Goal: Information Seeking & Learning: Learn about a topic

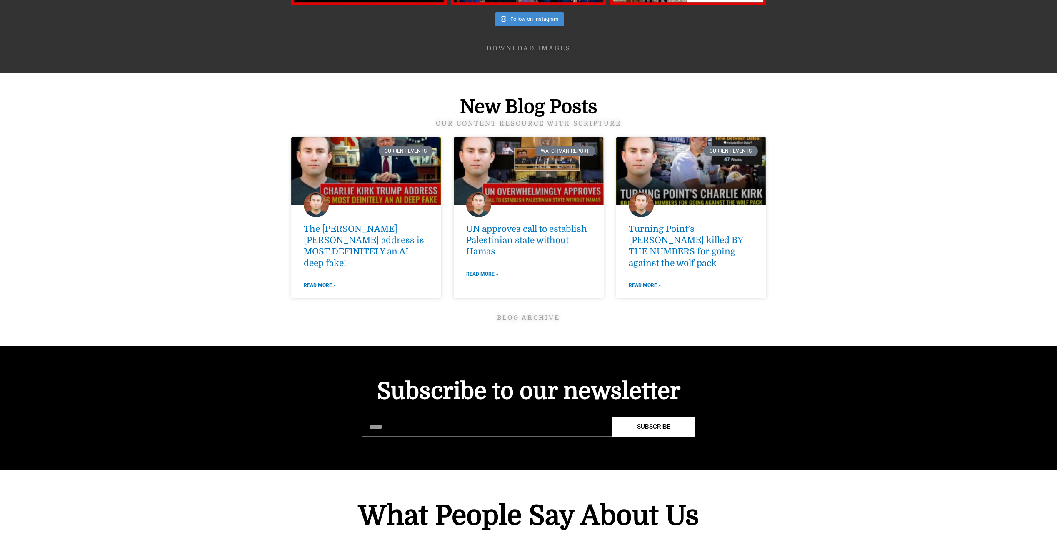
scroll to position [2819, 0]
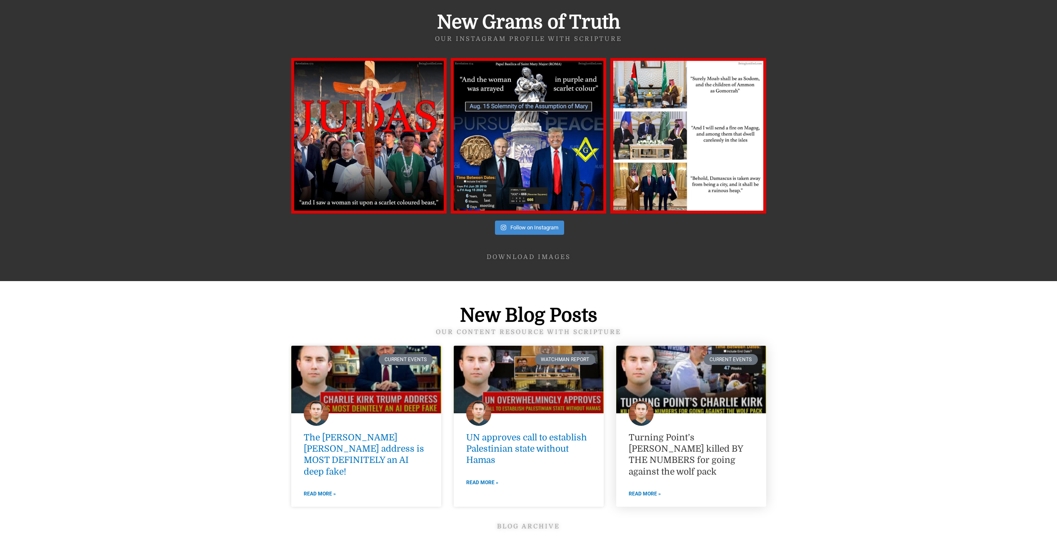
click at [685, 432] on link "Turning Point’s [PERSON_NAME] killed BY THE NUMBERS for going against the wolf …" at bounding box center [686, 454] width 114 height 44
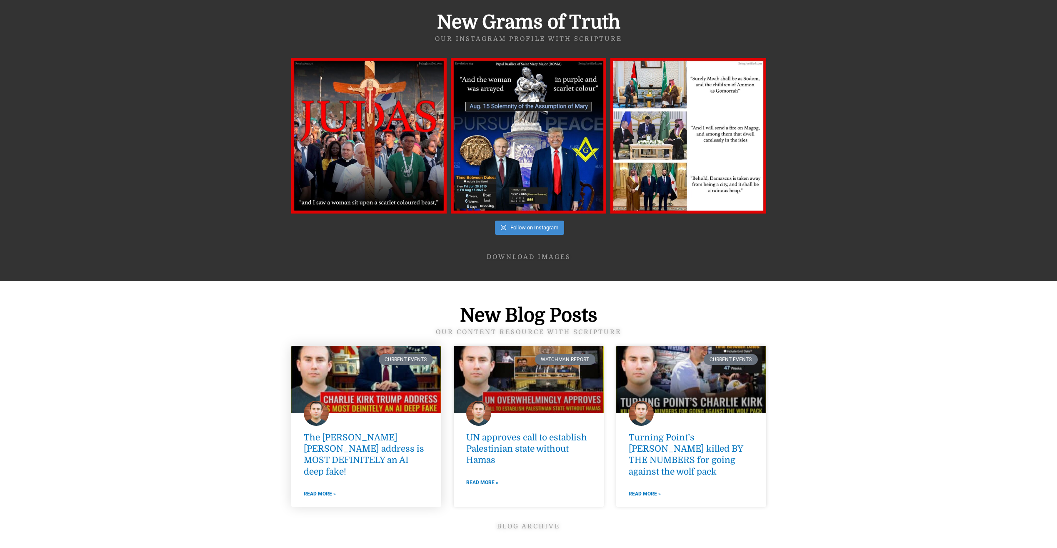
click at [406, 354] on link at bounding box center [366, 380] width 150 height 68
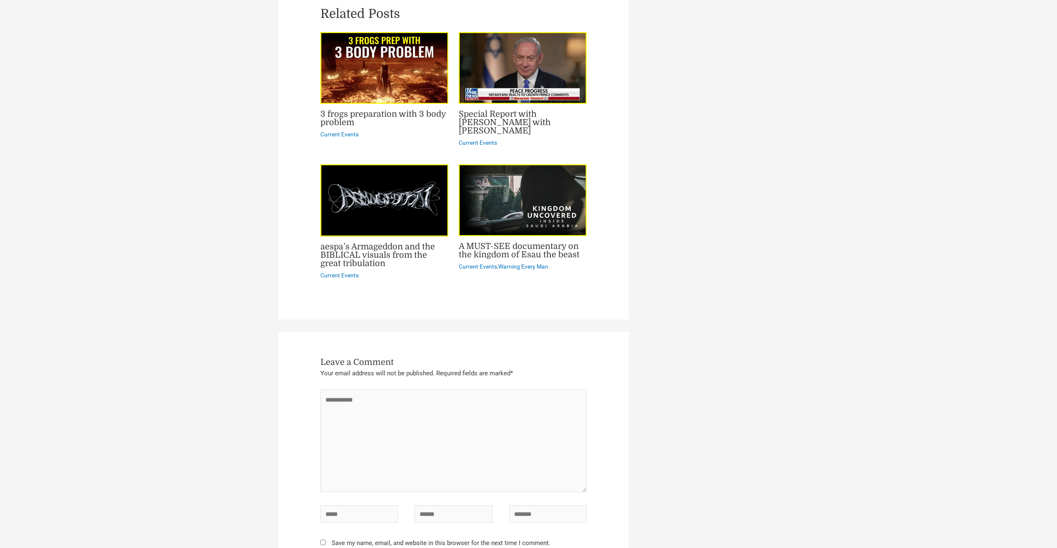
scroll to position [1500, 0]
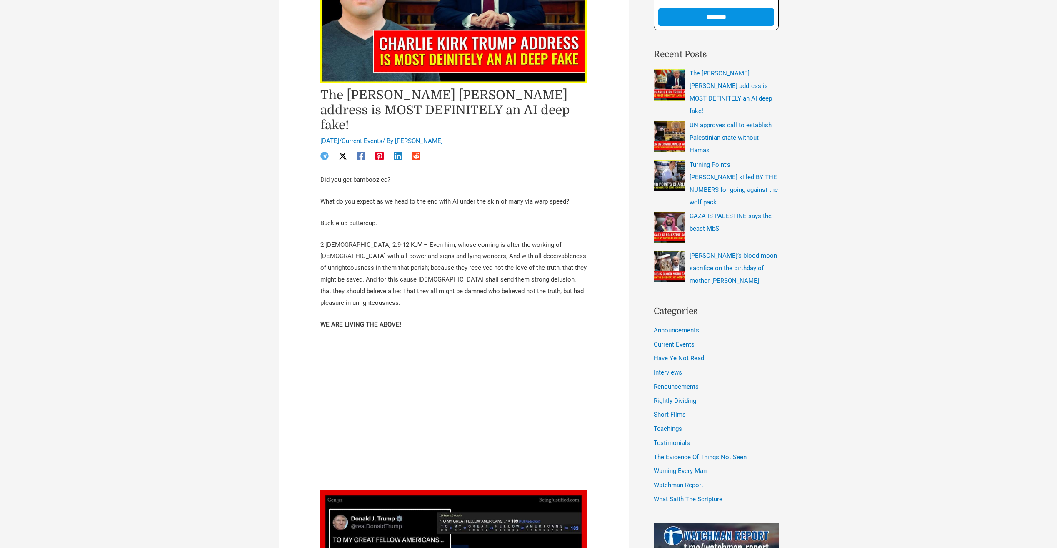
scroll to position [375, 0]
